Goal: Transaction & Acquisition: Subscribe to service/newsletter

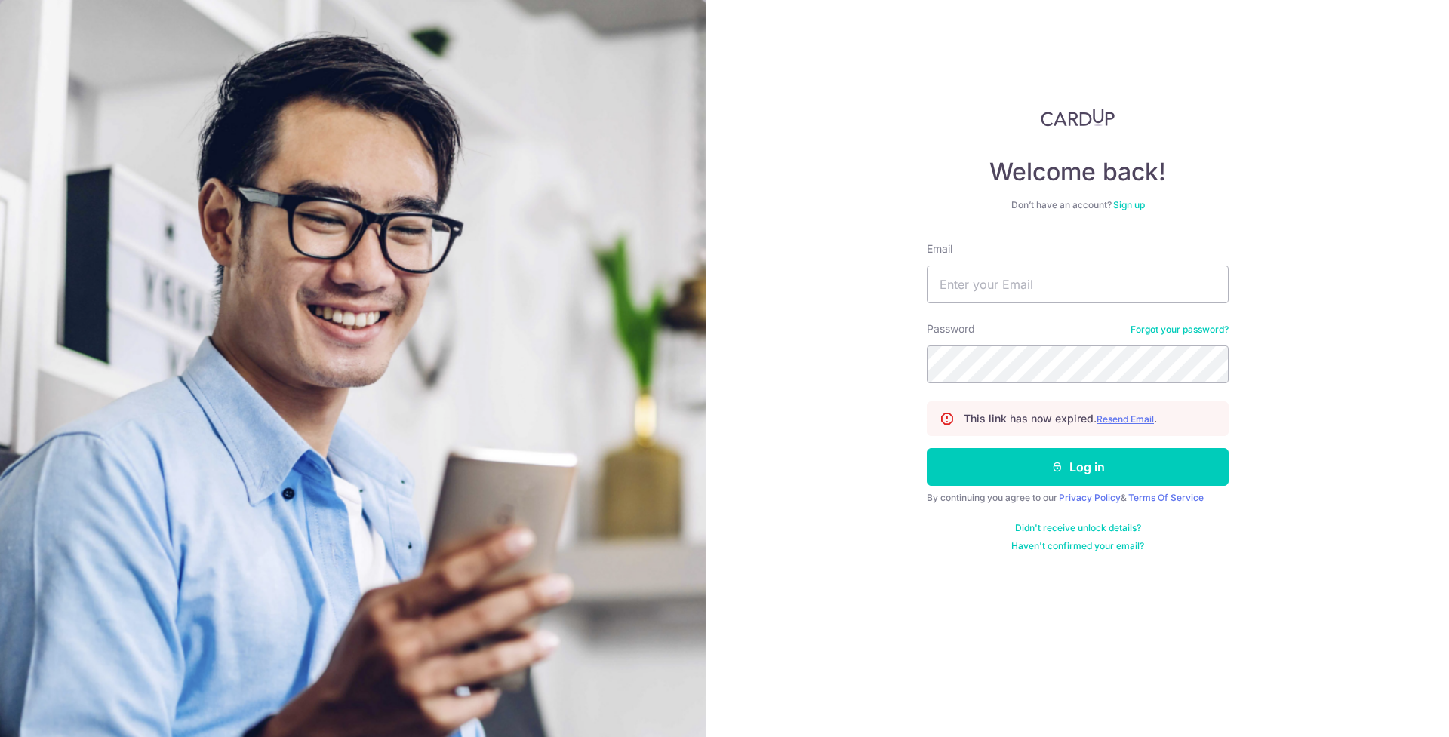
click at [834, 177] on div "Welcome back! Don’t have an account? Sign up Email Password Forgot your passwor…" at bounding box center [1077, 368] width 742 height 737
click at [853, 228] on div "Welcome back! Don’t have an account? Sign up Email Password Forgot your passwor…" at bounding box center [1077, 368] width 742 height 737
click at [1130, 207] on link "Sign up" at bounding box center [1129, 204] width 32 height 11
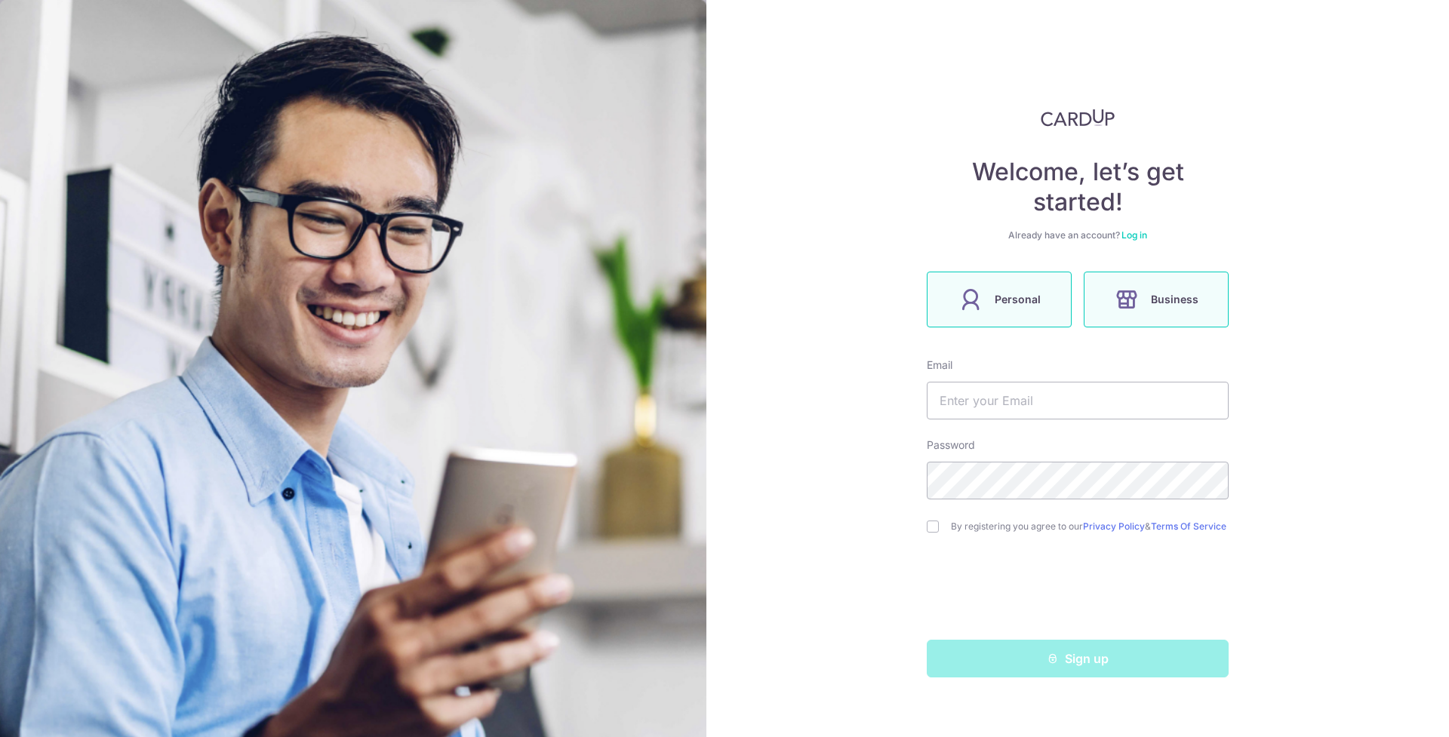
click at [1190, 306] on span "Business" at bounding box center [1175, 299] width 48 height 18
click at [1006, 403] on input "text" at bounding box center [1078, 401] width 302 height 38
type input "[EMAIL_ADDRESS][DOMAIN_NAME]"
click at [931, 525] on input "checkbox" at bounding box center [933, 527] width 12 height 12
checkbox input "true"
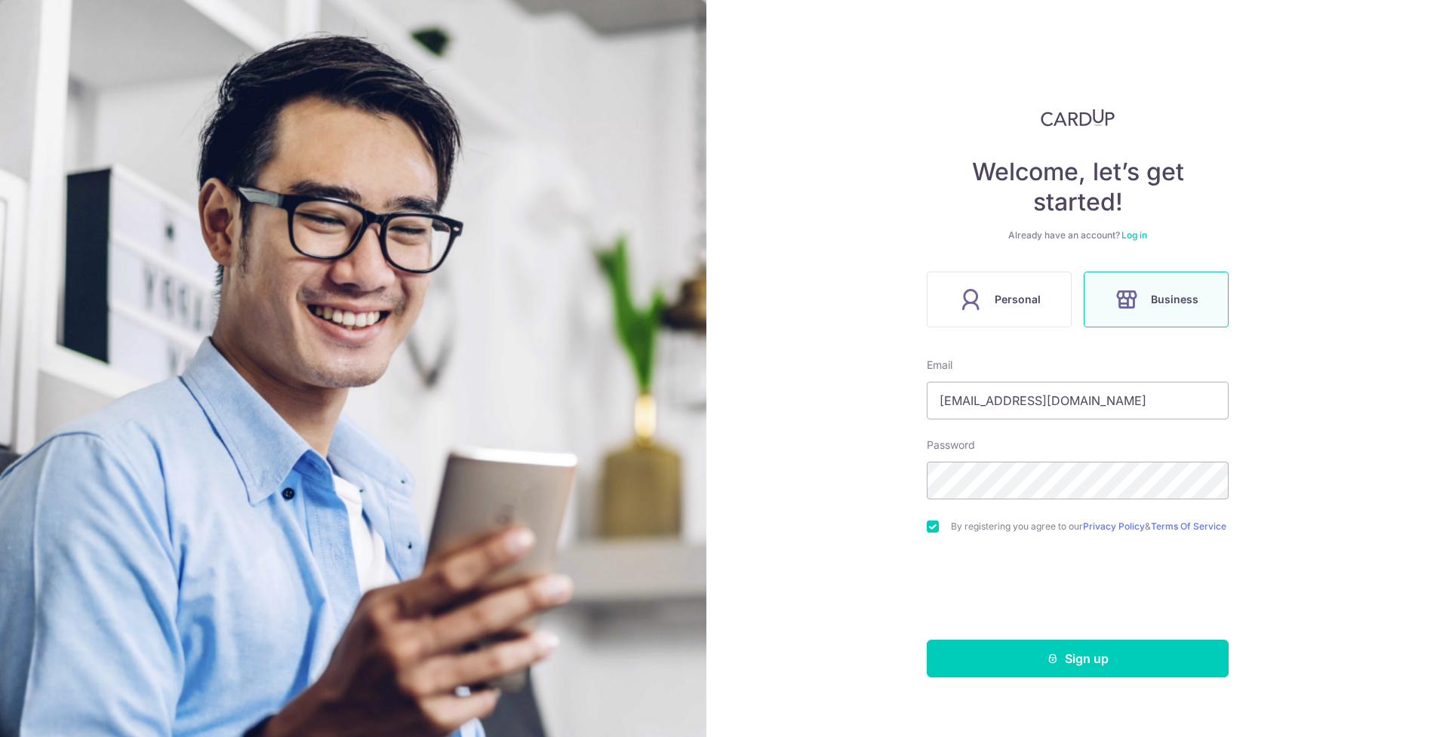
click at [974, 665] on button "Sign up" at bounding box center [1078, 659] width 302 height 38
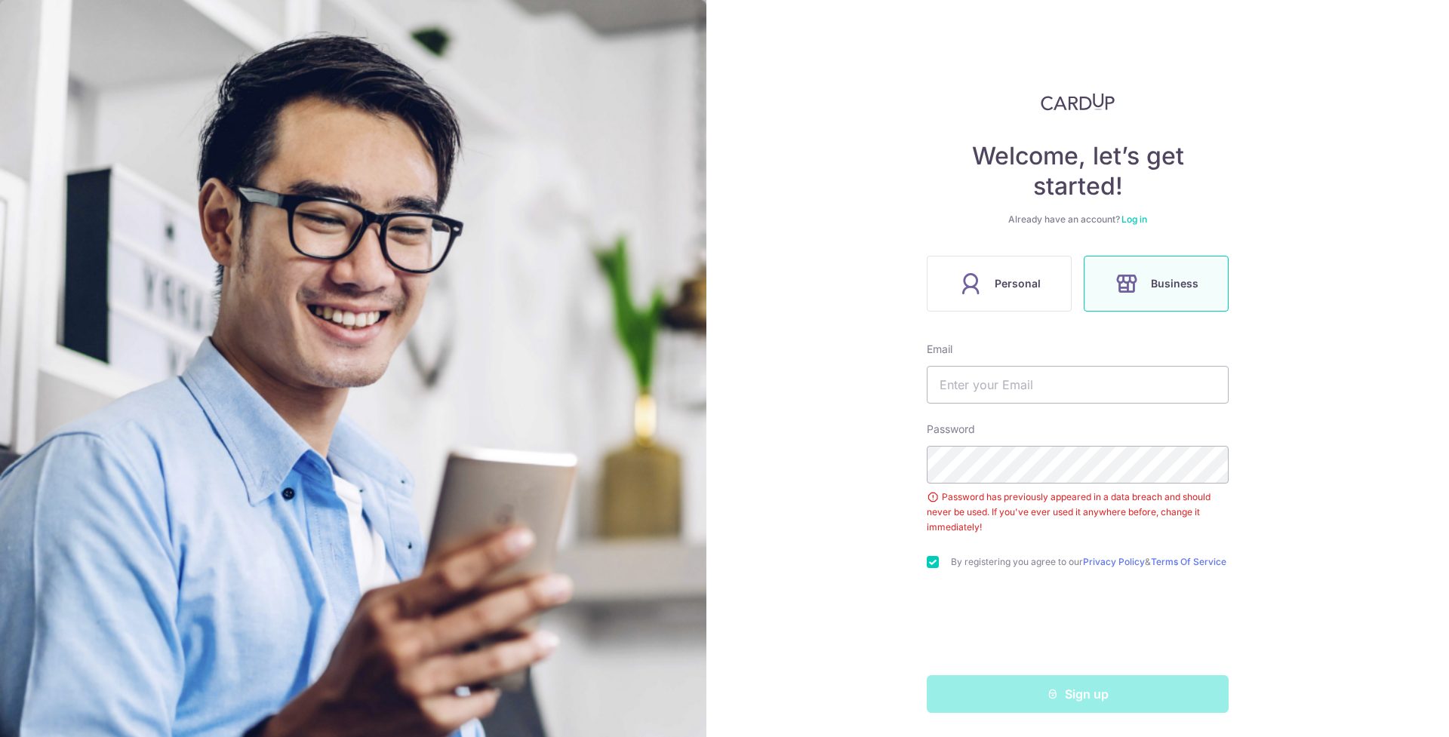
scroll to position [22, 0]
click at [1061, 218] on div "Already have an account? Log in" at bounding box center [1078, 220] width 302 height 12
click at [1139, 284] on icon at bounding box center [1126, 284] width 24 height 24
